Goal: Information Seeking & Learning: Learn about a topic

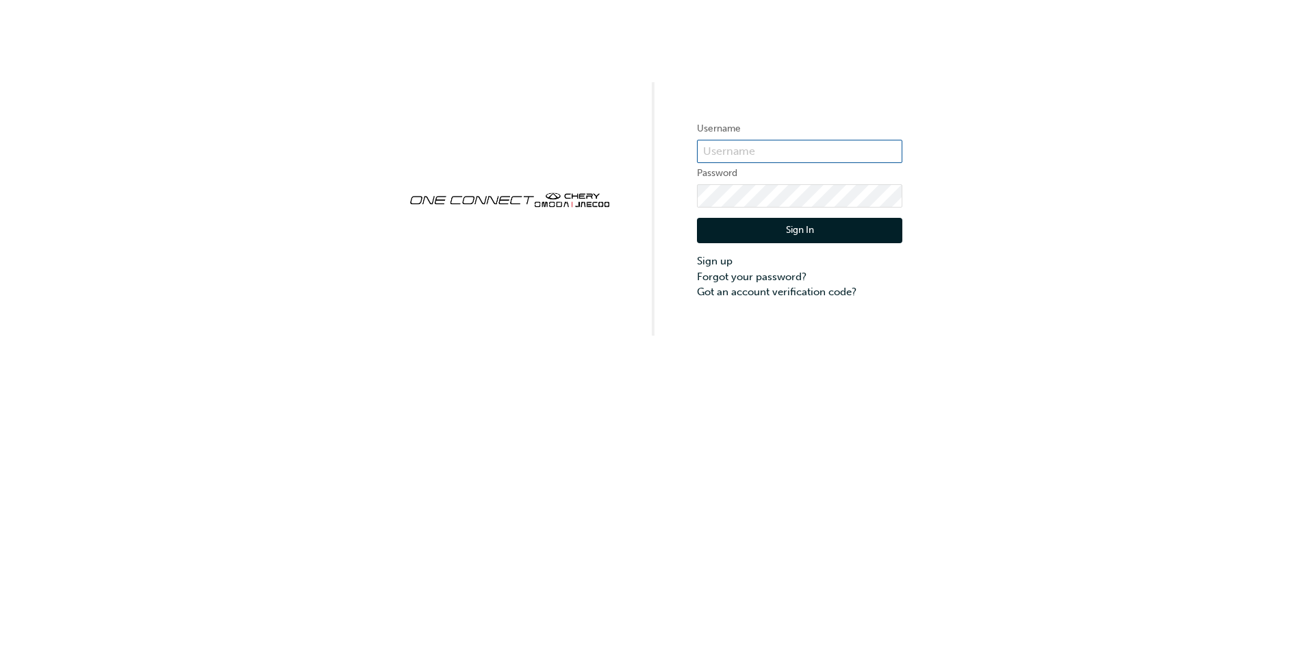
type input "CHAU1081"
click at [847, 235] on button "Sign In" at bounding box center [799, 231] width 205 height 26
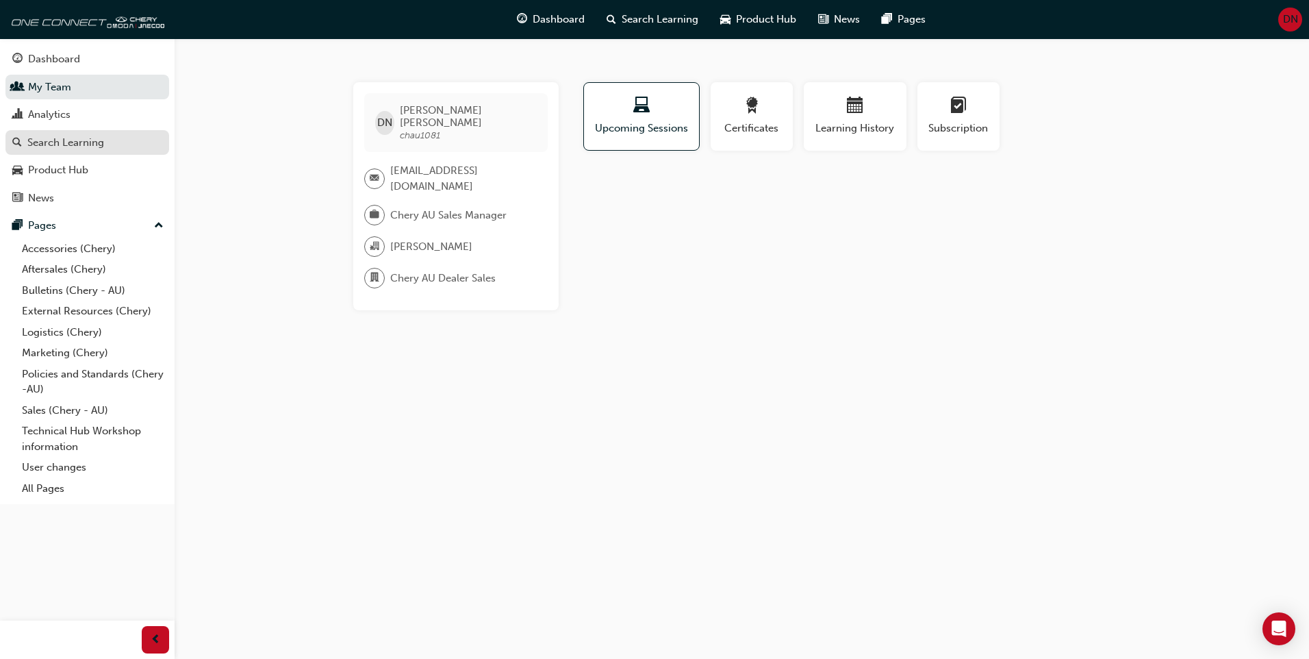
click at [27, 141] on div "Search Learning" at bounding box center [65, 143] width 77 height 16
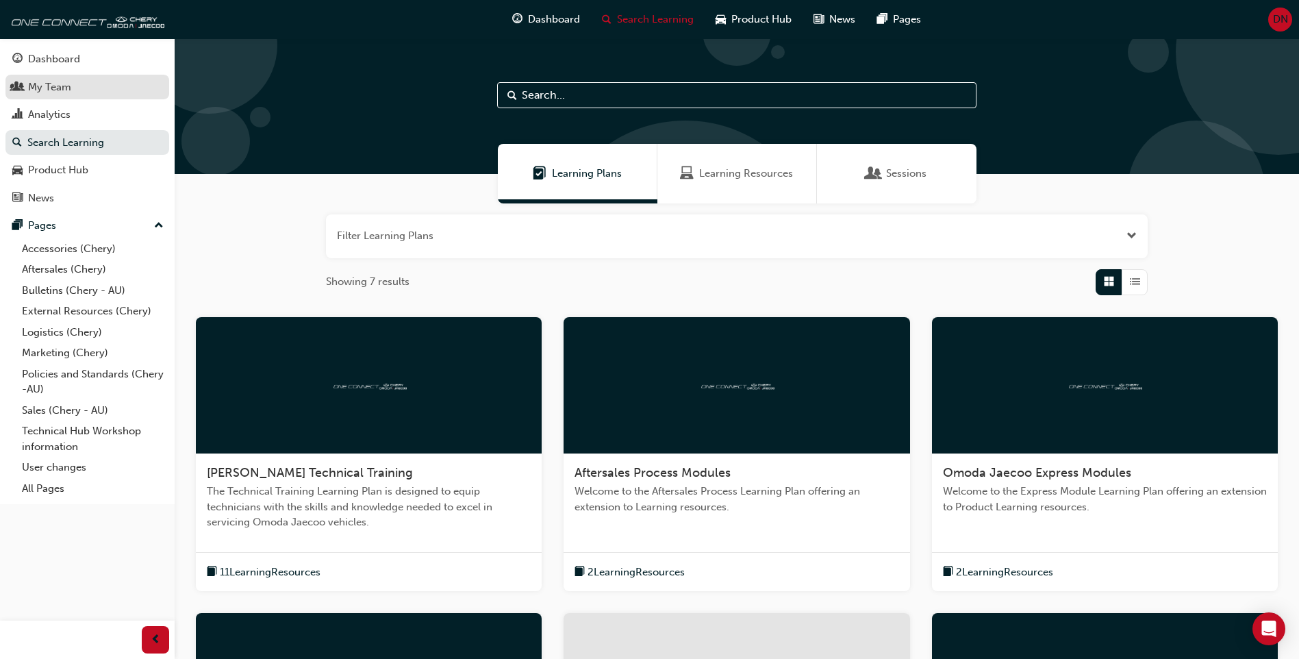
click at [85, 93] on div "My Team" at bounding box center [87, 87] width 150 height 17
